Goal: Transaction & Acquisition: Purchase product/service

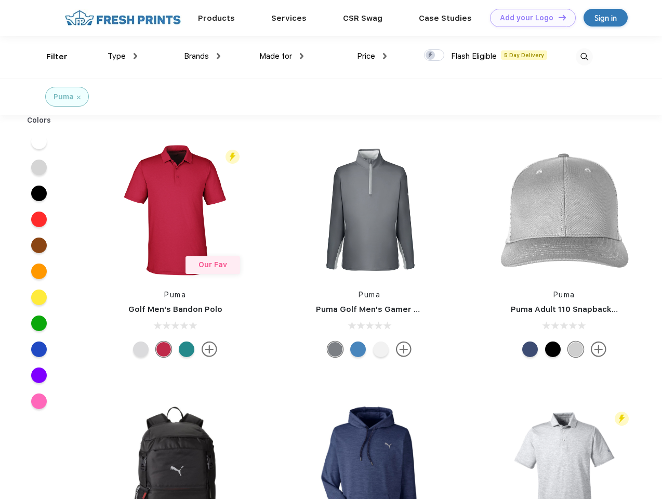
click at [529, 18] on link "Add your Logo Design Tool" at bounding box center [533, 18] width 86 height 18
click at [0, 0] on div "Design Tool" at bounding box center [0, 0] width 0 height 0
click at [558, 17] on link "Add your Logo Design Tool" at bounding box center [533, 18] width 86 height 18
click at [50, 57] on div "Filter" at bounding box center [56, 57] width 21 height 12
click at [123, 56] on span "Type" at bounding box center [117, 55] width 18 height 9
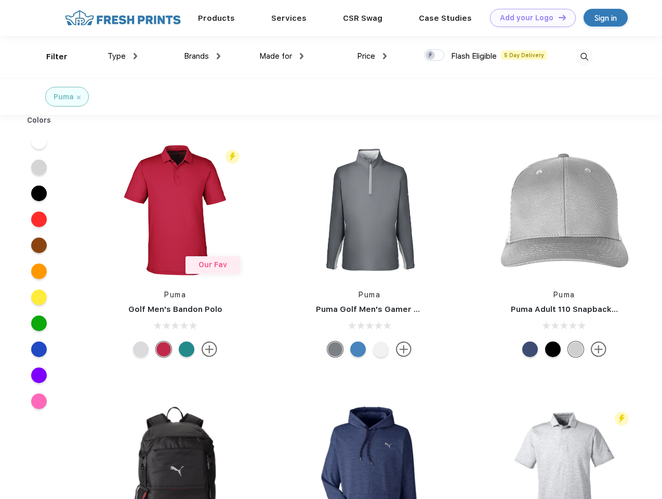
click at [202, 56] on span "Brands" at bounding box center [196, 55] width 25 height 9
click at [282, 56] on span "Made for" at bounding box center [275, 55] width 33 height 9
click at [372, 56] on span "Price" at bounding box center [366, 55] width 18 height 9
click at [435, 56] on div at bounding box center [434, 54] width 20 height 11
click at [431, 56] on input "checkbox" at bounding box center [427, 52] width 7 height 7
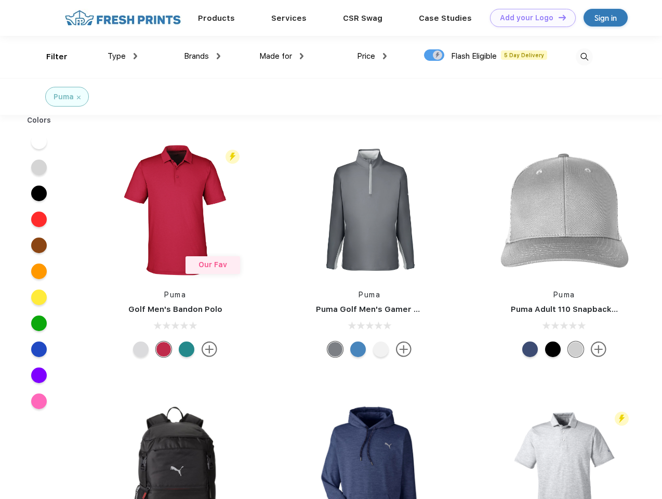
click at [584, 57] on img at bounding box center [584, 56] width 17 height 17
